Goal: Information Seeking & Learning: Learn about a topic

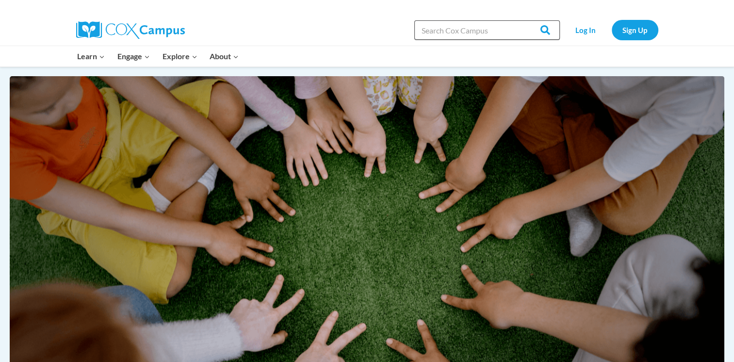
click at [454, 36] on input "Search in [URL][DOMAIN_NAME]" at bounding box center [487, 29] width 146 height 19
type input "literacy and just for al\"
click at [522, 20] on input "Search" at bounding box center [541, 29] width 38 height 19
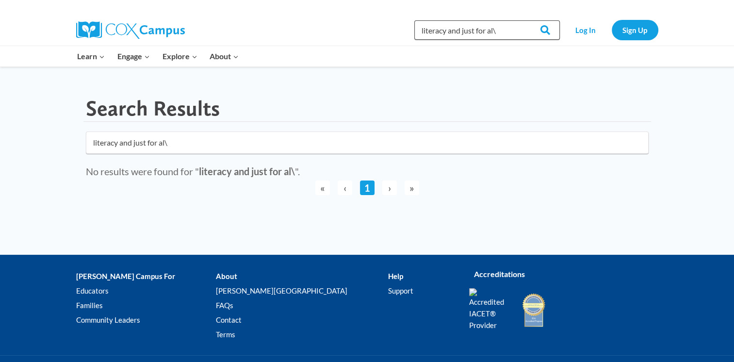
drag, startPoint x: 501, startPoint y: 33, endPoint x: 499, endPoint y: 28, distance: 5.5
click at [499, 28] on input "literacy and just for al\" at bounding box center [487, 29] width 146 height 19
type input "literacy and just for all"
click at [522, 20] on input "Search" at bounding box center [541, 29] width 38 height 19
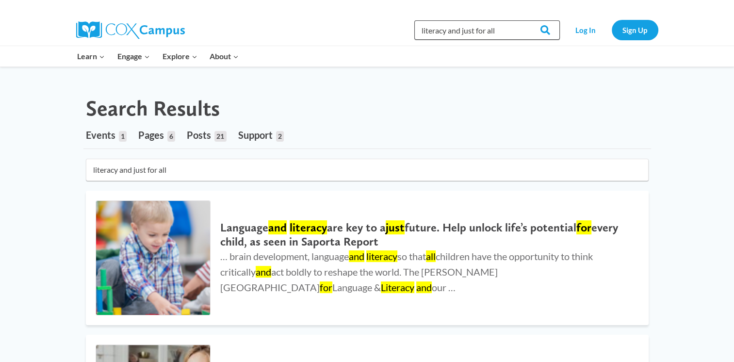
click at [503, 29] on input "literacy and just for all" at bounding box center [487, 29] width 146 height 19
type input "literacy and just for all for pre-k"
click at [522, 20] on input "Search" at bounding box center [541, 29] width 38 height 19
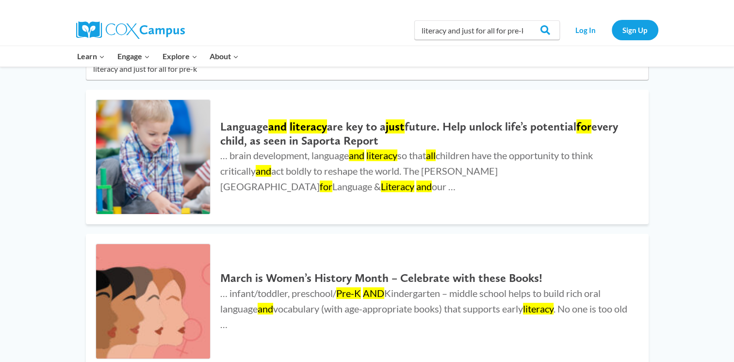
scroll to position [94, 0]
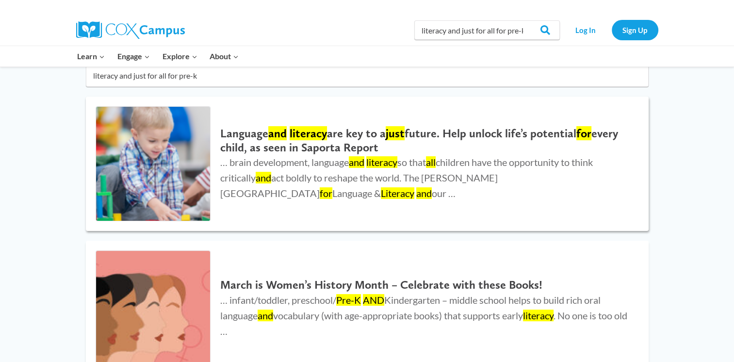
click at [384, 134] on h2 "Language and literacy are key to a just future. Help unlock life’s potential fo…" at bounding box center [424, 141] width 409 height 28
